Goal: Task Accomplishment & Management: Use online tool/utility

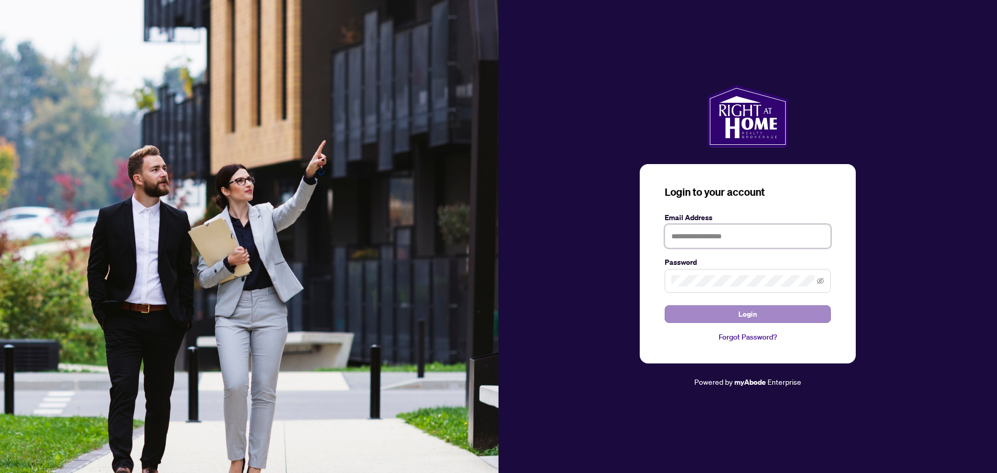
type input "**********"
click at [737, 322] on button "Login" at bounding box center [748, 314] width 166 height 18
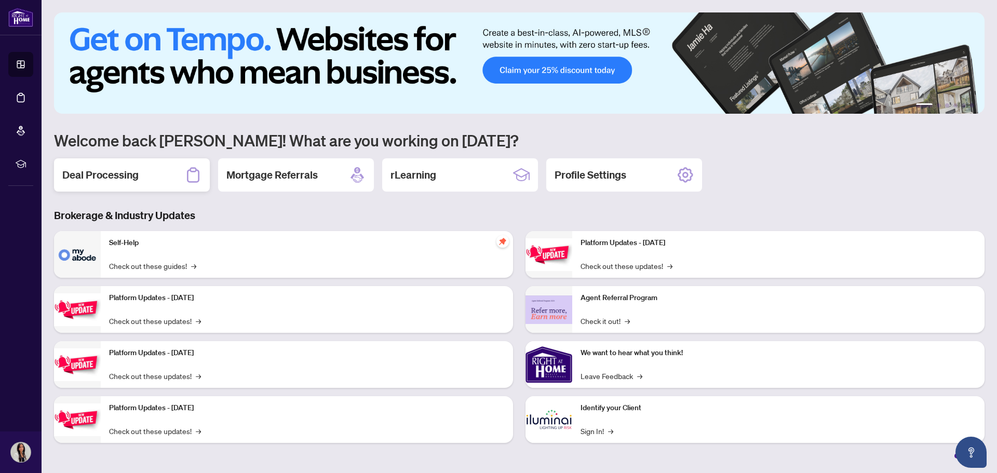
click at [106, 172] on h2 "Deal Processing" at bounding box center [100, 175] width 76 height 15
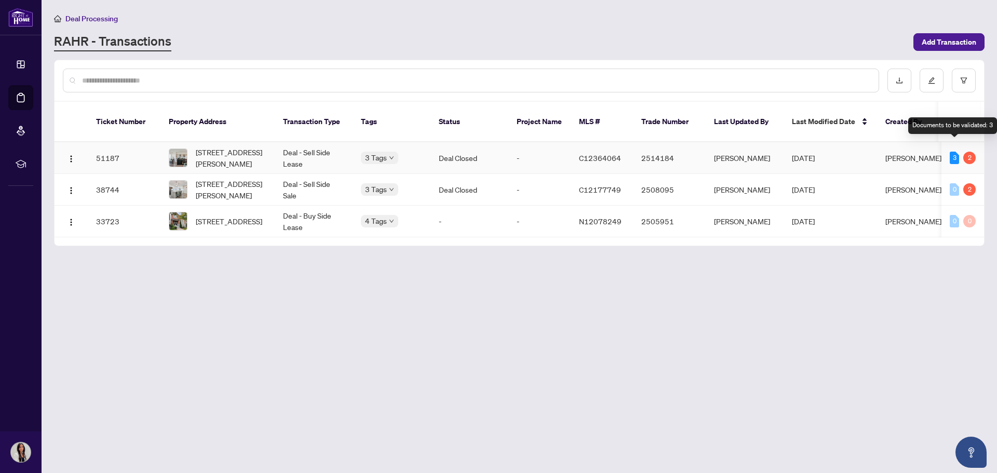
click at [955, 152] on div "3" at bounding box center [954, 158] width 9 height 12
click at [971, 152] on div "2" at bounding box center [970, 158] width 12 height 12
click at [101, 149] on td "51187" at bounding box center [124, 158] width 73 height 32
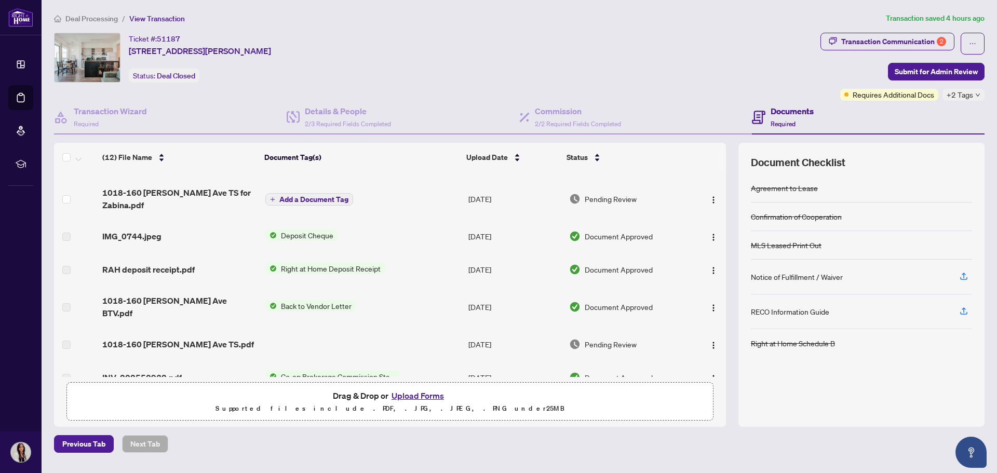
scroll to position [36, 0]
click at [225, 338] on span "1018-160 [PERSON_NAME] Ave TS.pdf" at bounding box center [178, 344] width 152 height 12
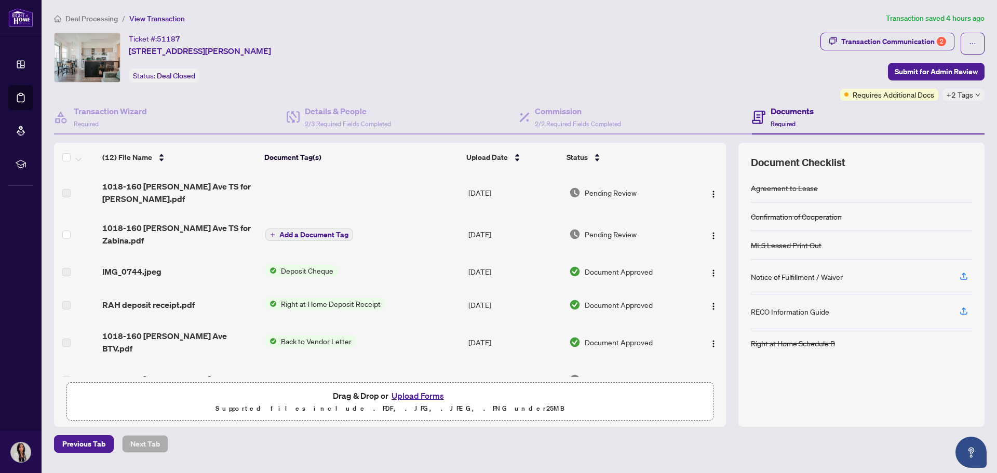
click at [608, 235] on span "Pending Review" at bounding box center [611, 234] width 52 height 11
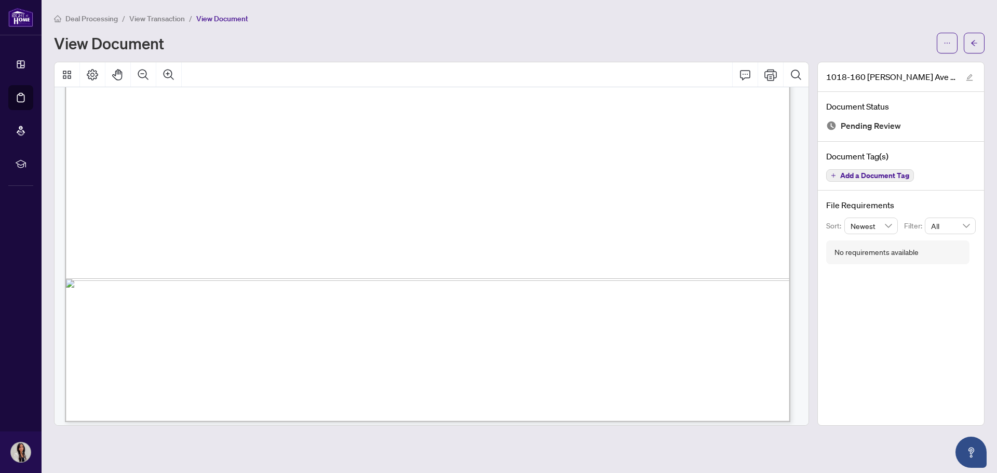
scroll to position [622, 0]
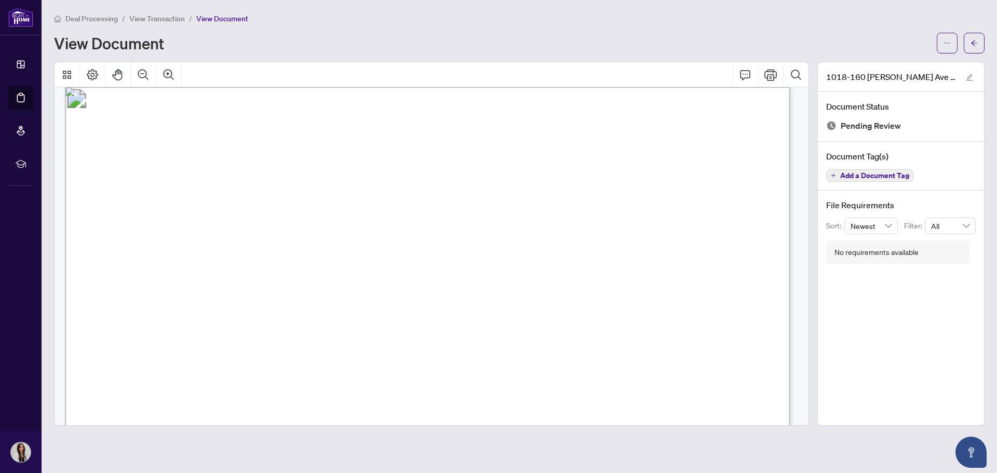
scroll to position [0, 0]
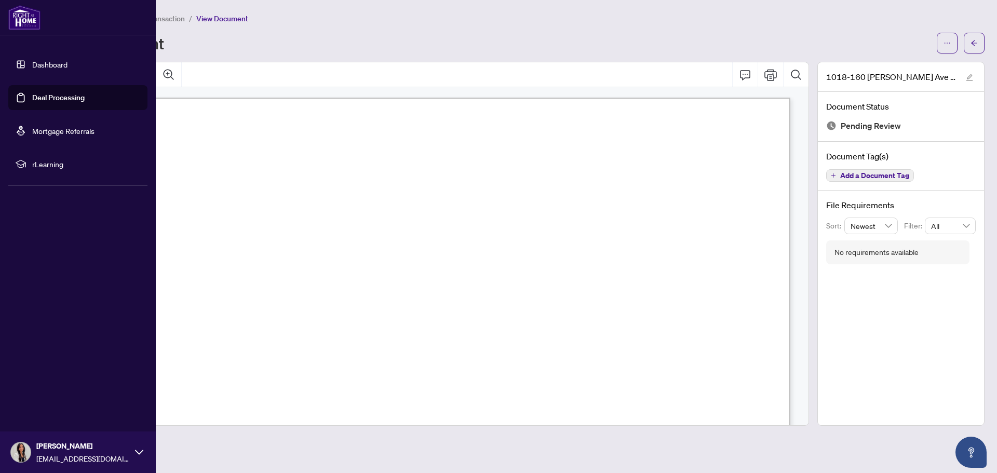
click at [49, 93] on link "Deal Processing" at bounding box center [58, 97] width 52 height 9
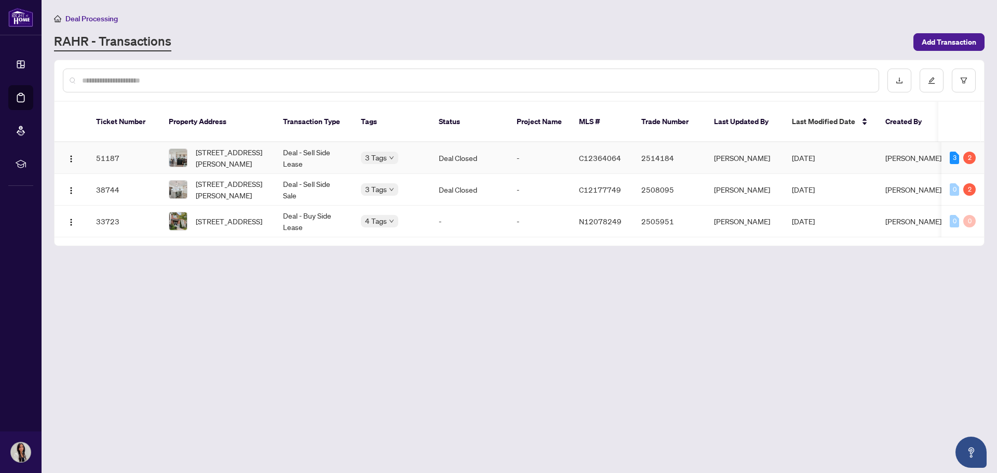
click at [110, 143] on td "51187" at bounding box center [124, 158] width 73 height 32
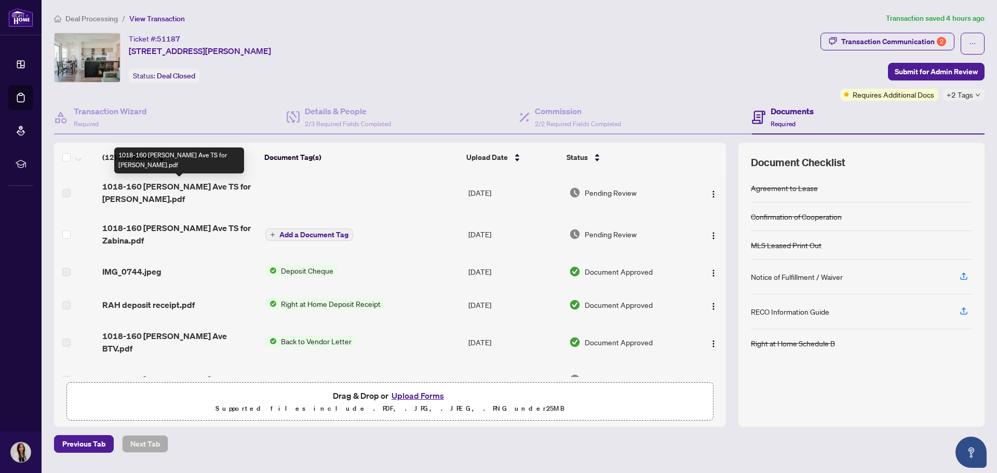
click at [179, 186] on span "1018-160 [PERSON_NAME] Ave TS for [PERSON_NAME].pdf" at bounding box center [179, 192] width 154 height 25
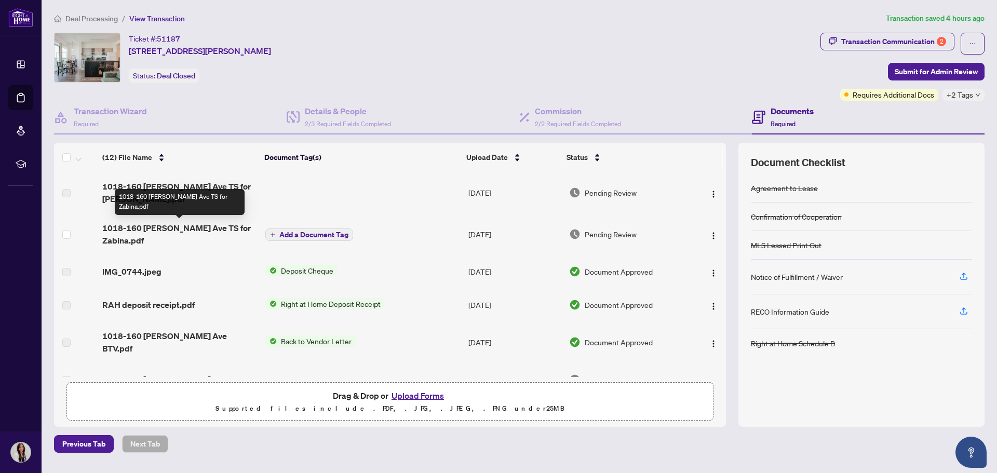
click at [148, 239] on span "1018-160 [PERSON_NAME] Ave TS for Zabina.pdf" at bounding box center [179, 234] width 154 height 25
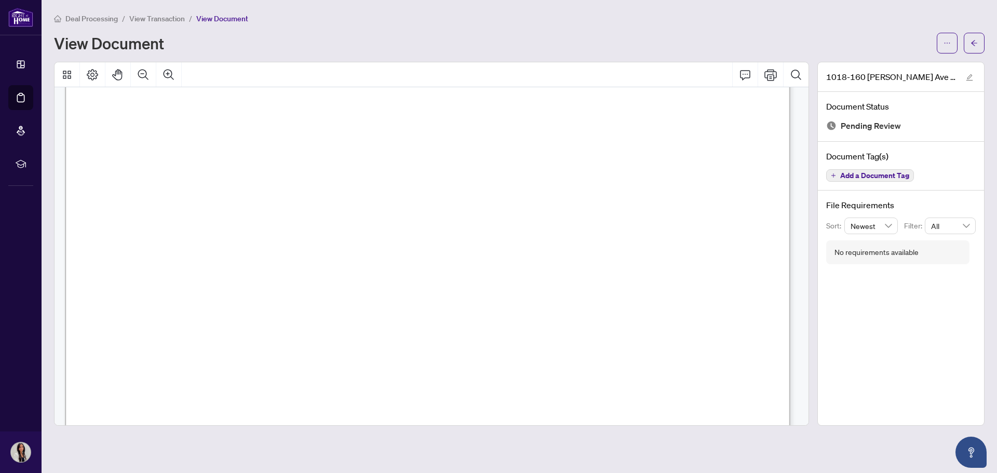
scroll to position [578, 0]
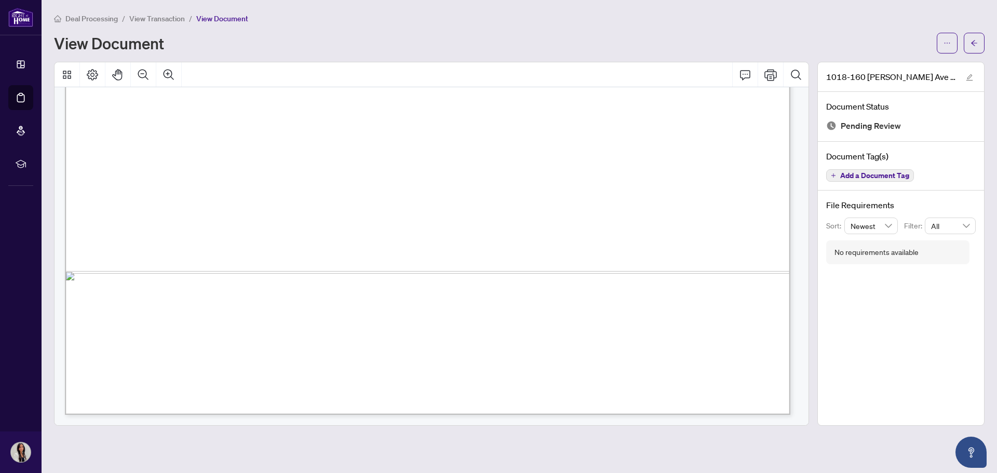
click at [878, 178] on span "Add a Document Tag" at bounding box center [874, 175] width 69 height 7
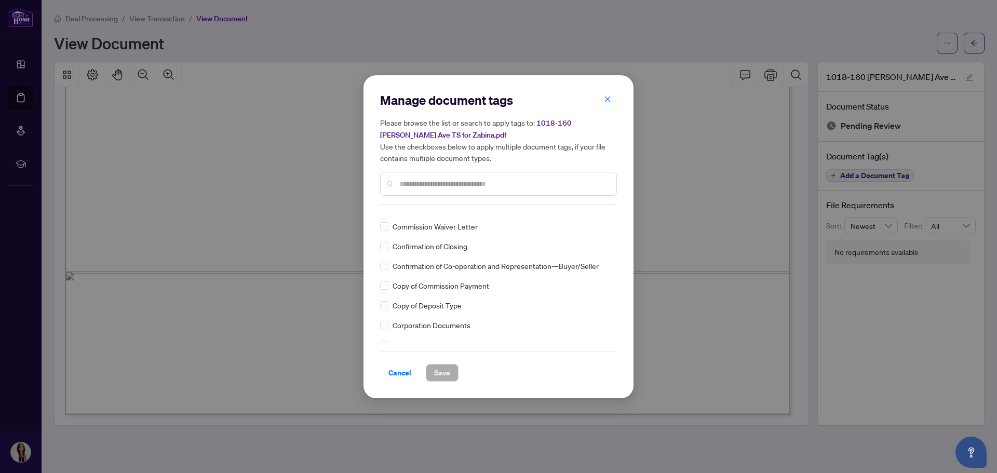
scroll to position [701, 0]
click at [610, 102] on icon "close" at bounding box center [608, 100] width 6 height 6
